Goal: Transaction & Acquisition: Obtain resource

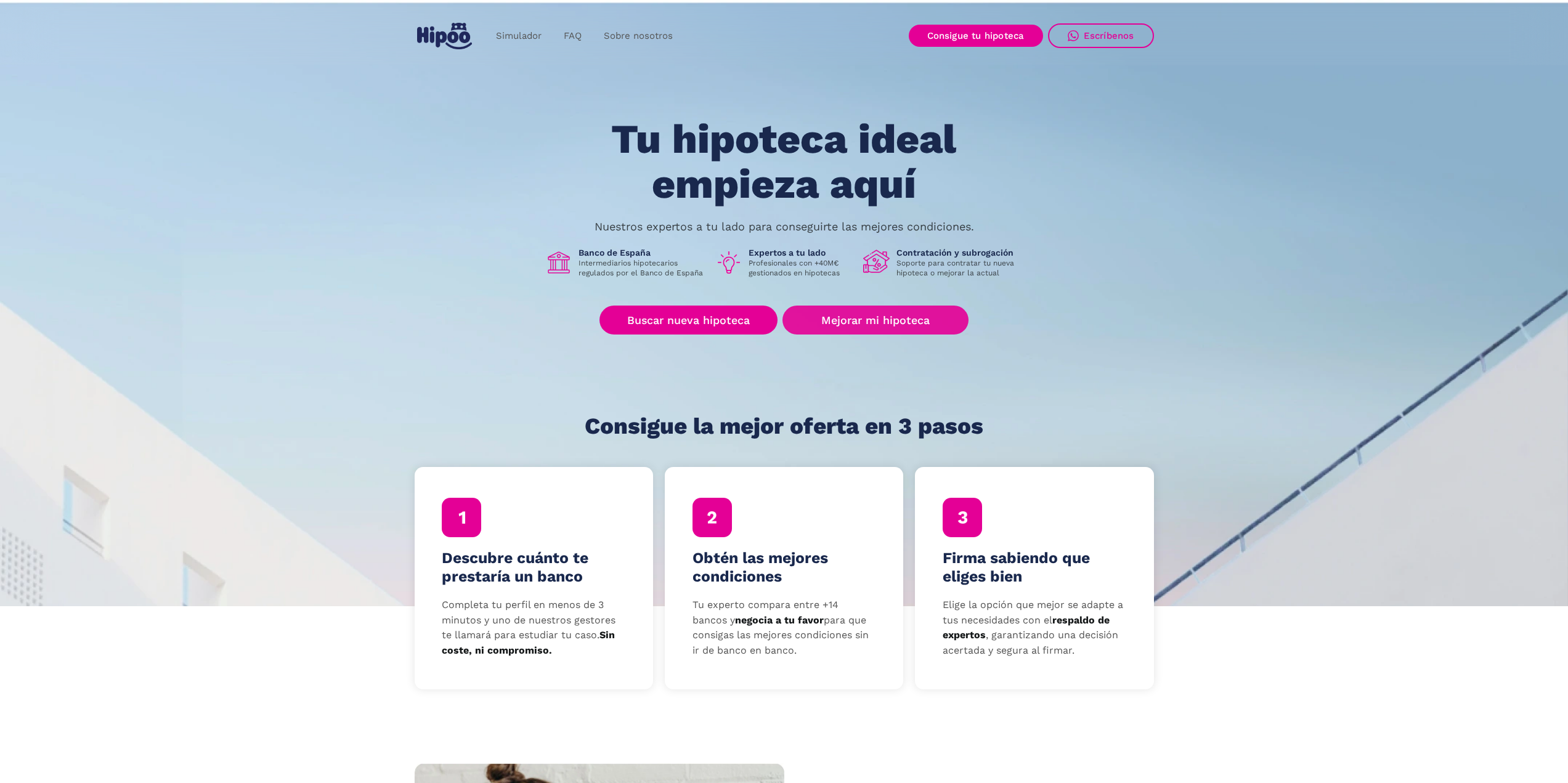
click at [872, 318] on link "Mejorar mi hipoteca" at bounding box center [875, 320] width 186 height 29
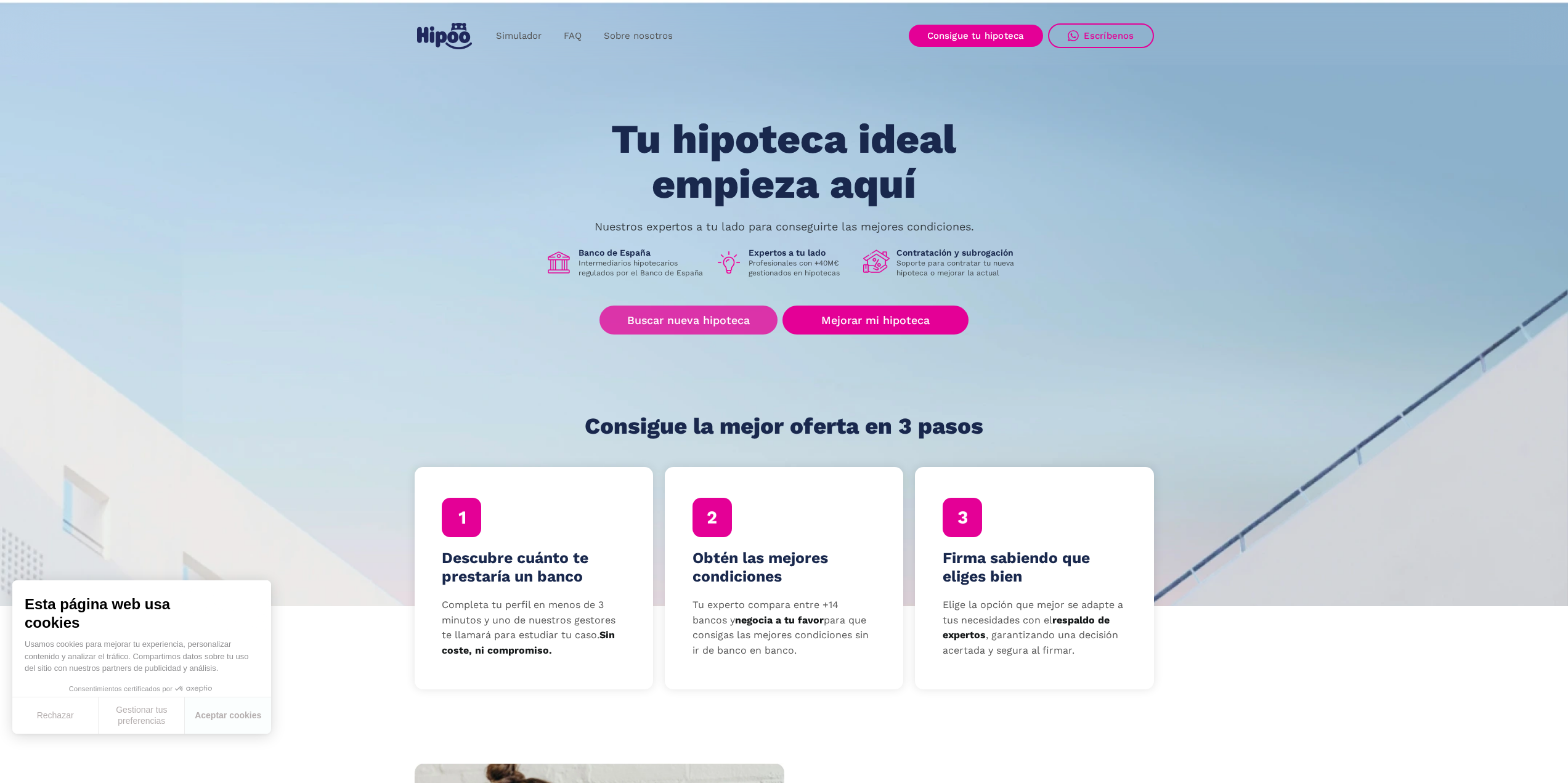
click at [690, 313] on link "Buscar nueva hipoteca" at bounding box center [688, 320] width 178 height 29
click at [233, 708] on button "Aceptar cookies" at bounding box center [228, 716] width 86 height 37
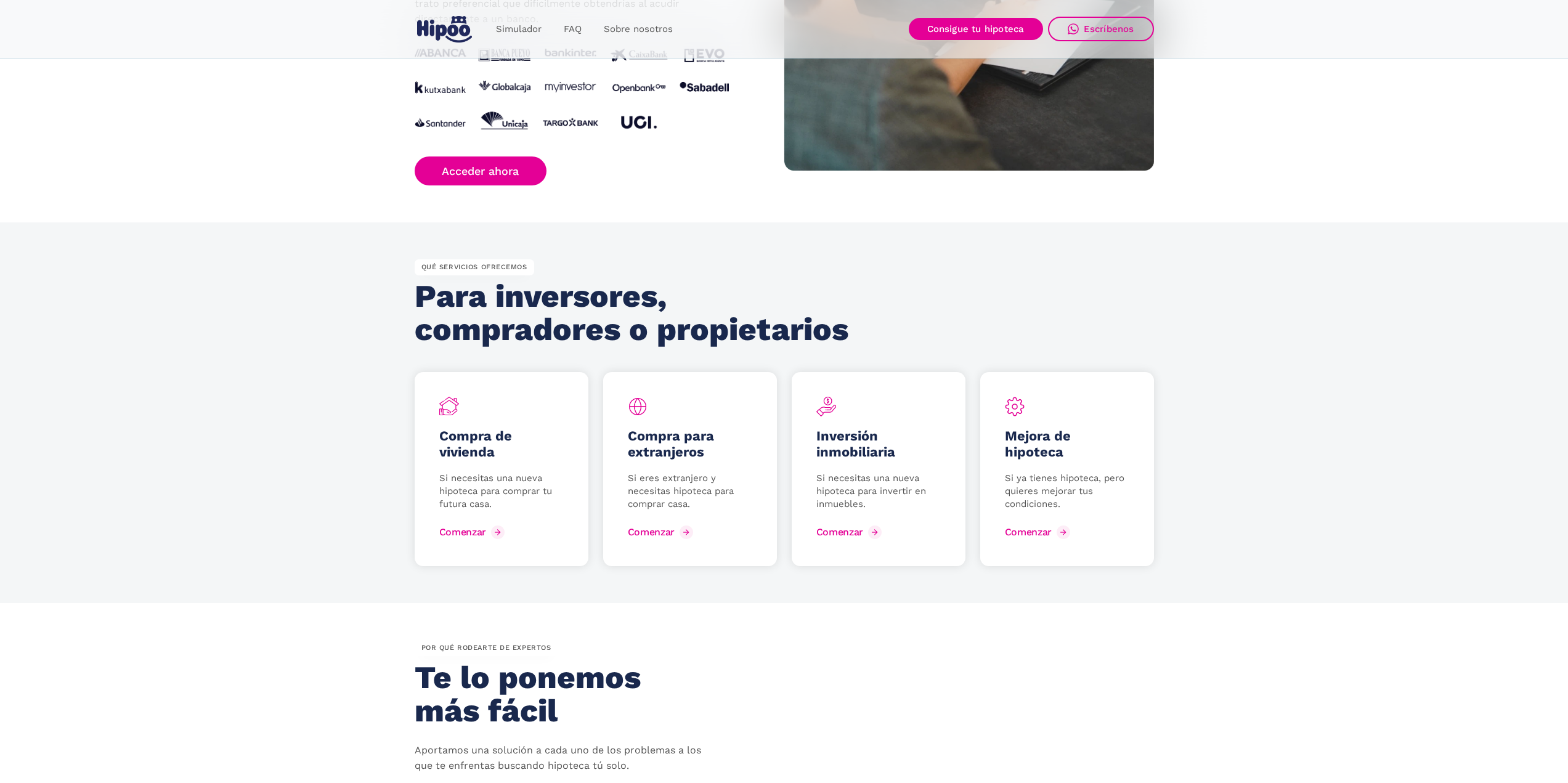
scroll to position [1355, 0]
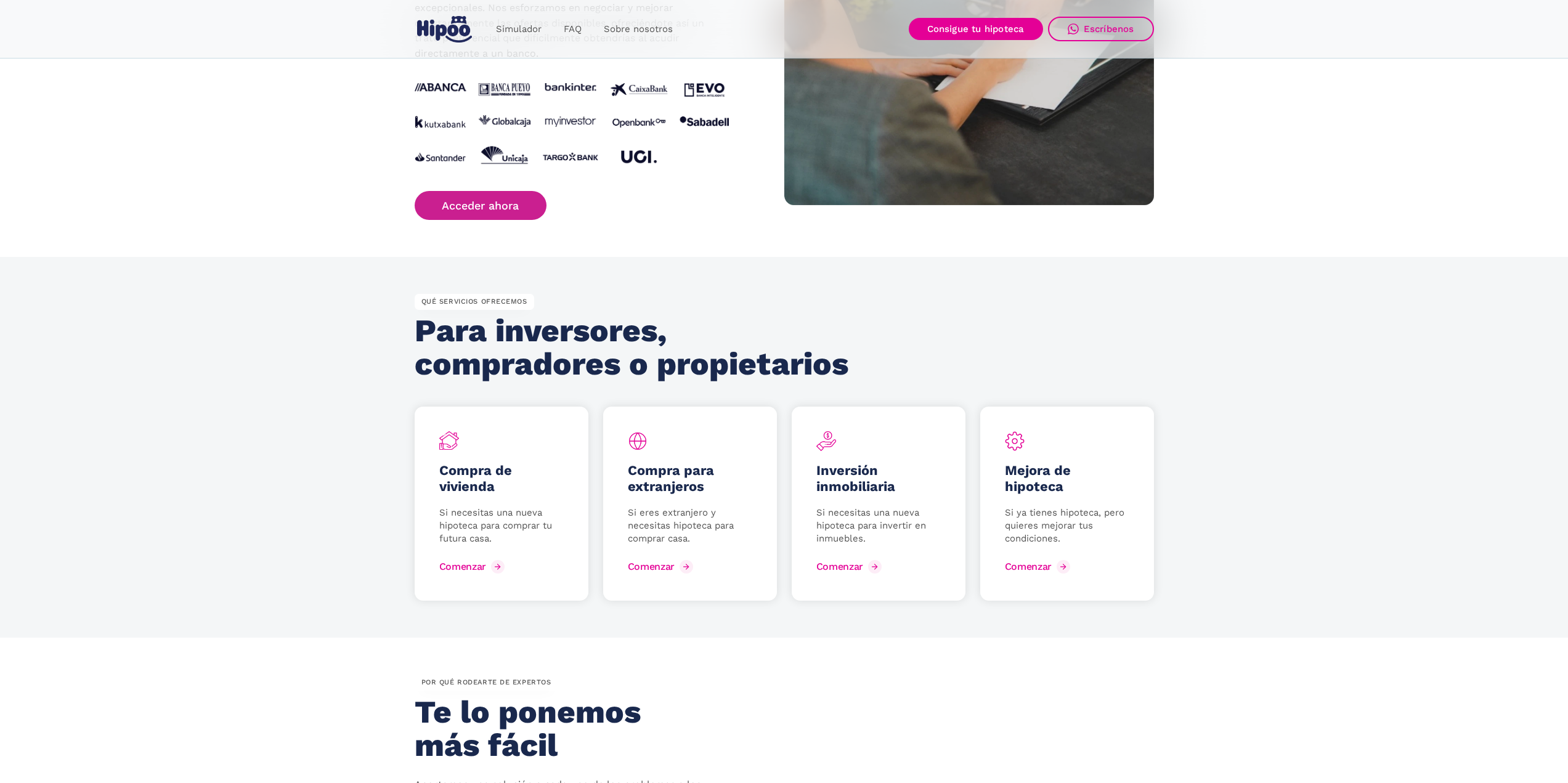
click at [510, 202] on link "Acceder ahora" at bounding box center [481, 205] width 132 height 29
